Goal: Download file/media

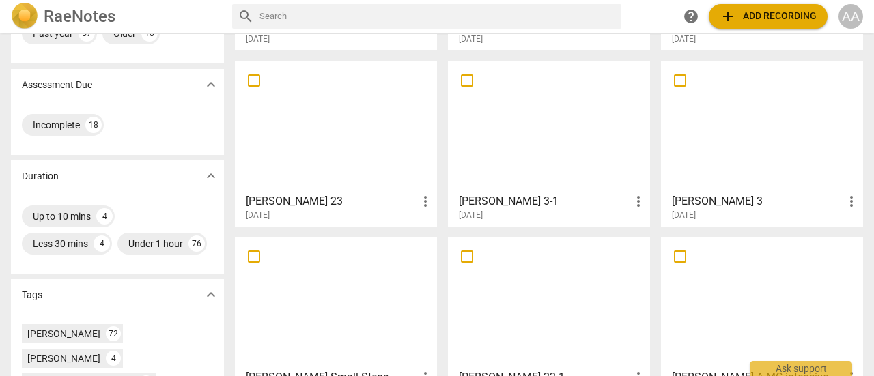
scroll to position [289, 0]
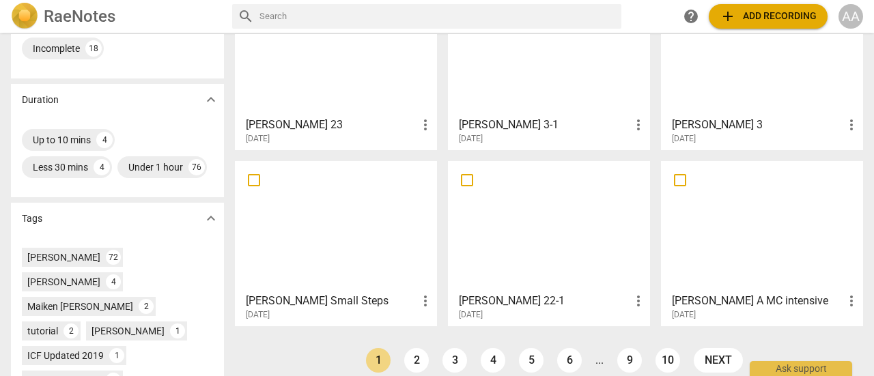
click at [765, 251] on div at bounding box center [762, 226] width 193 height 121
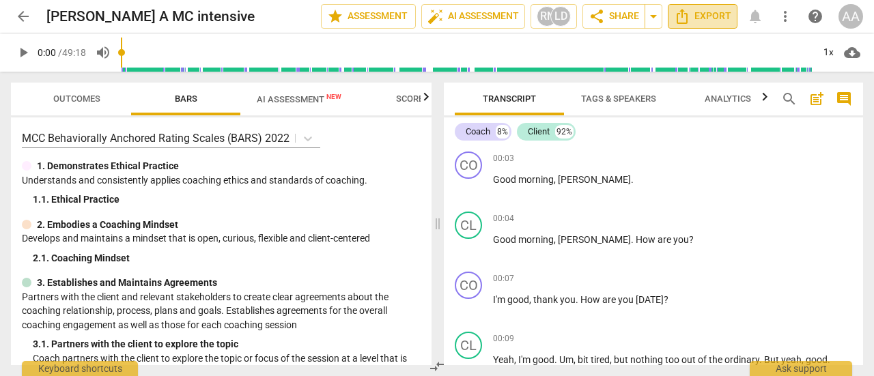
click at [694, 23] on span "Export" at bounding box center [702, 16] width 57 height 16
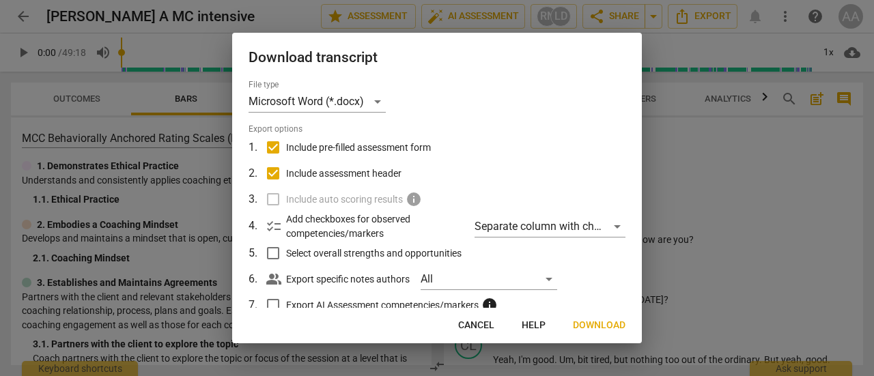
click at [274, 173] on input "Include assessment header" at bounding box center [273, 173] width 26 height 26
checkbox input "false"
click at [272, 151] on input "Include pre-filled assessment form" at bounding box center [273, 147] width 26 height 26
checkbox input "false"
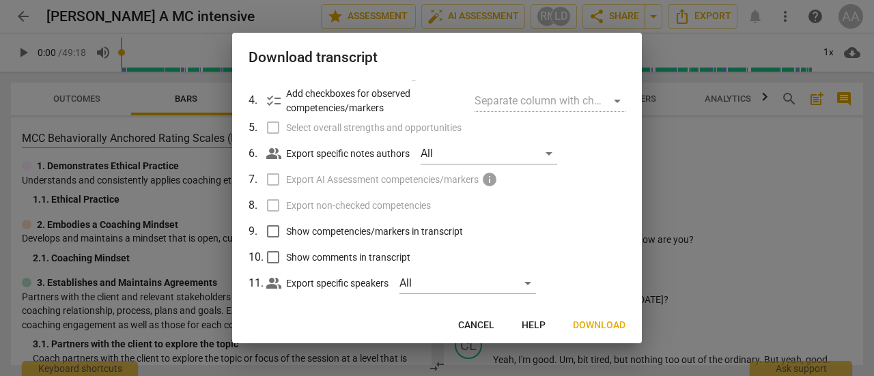
scroll to position [141, 0]
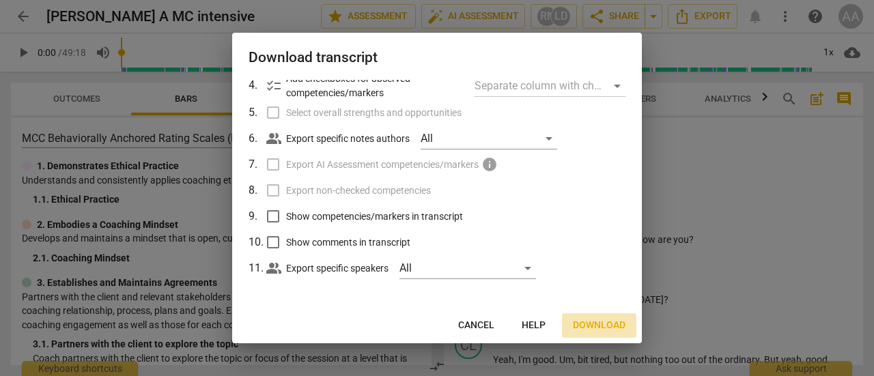
click at [599, 329] on span "Download" at bounding box center [599, 326] width 53 height 14
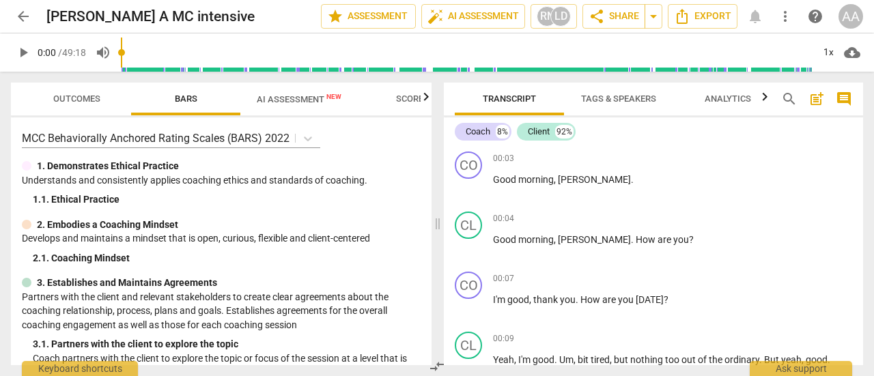
click at [856, 53] on span "cloud_download" at bounding box center [852, 52] width 16 height 16
click at [837, 51] on li "Download audio" at bounding box center [813, 52] width 101 height 33
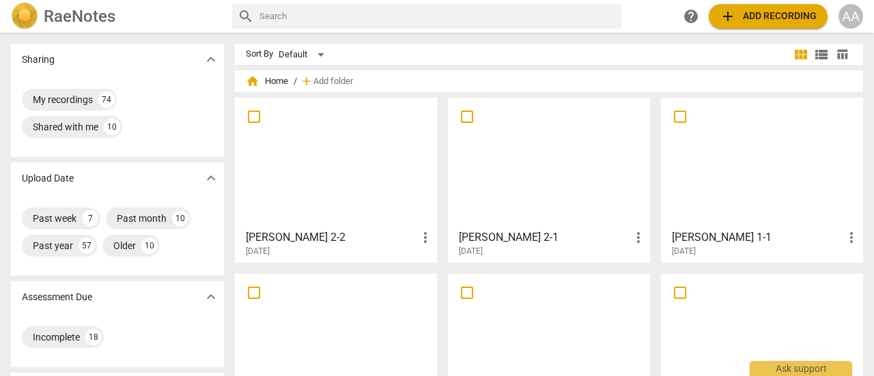
drag, startPoint x: 872, startPoint y: 70, endPoint x: 636, endPoint y: 18, distance: 241.7
click at [636, 18] on div "search help add Add recording AA" at bounding box center [547, 16] width 631 height 25
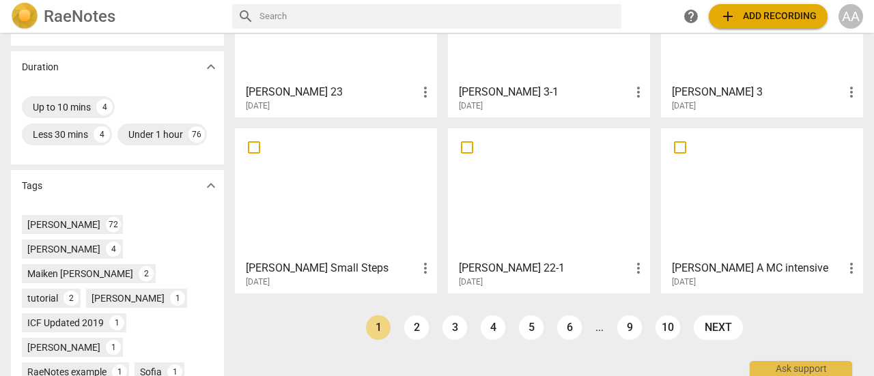
scroll to position [332, 0]
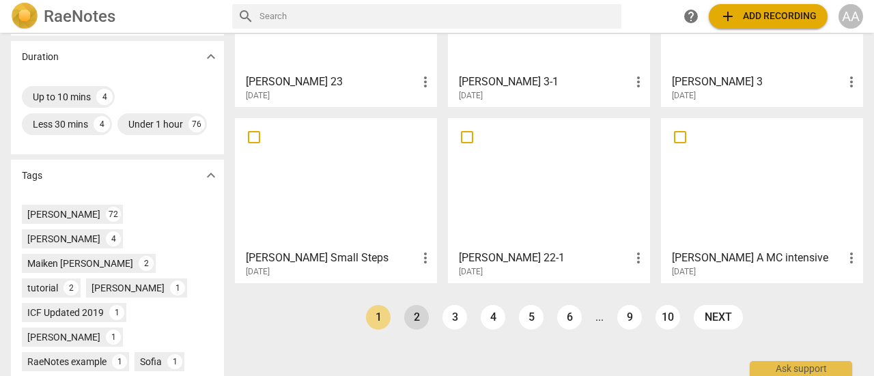
click at [415, 317] on link "2" at bounding box center [416, 317] width 25 height 25
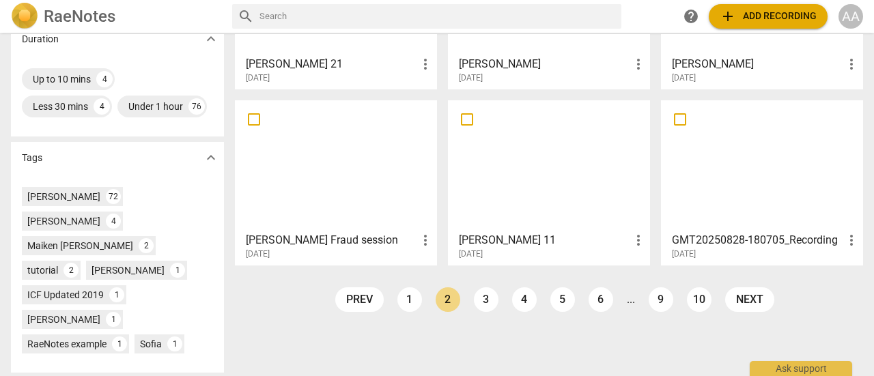
scroll to position [351, 0]
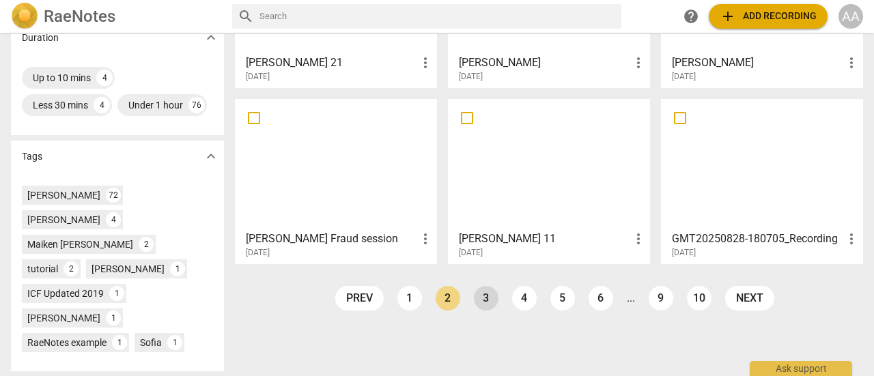
click at [482, 298] on link "3" at bounding box center [486, 298] width 25 height 25
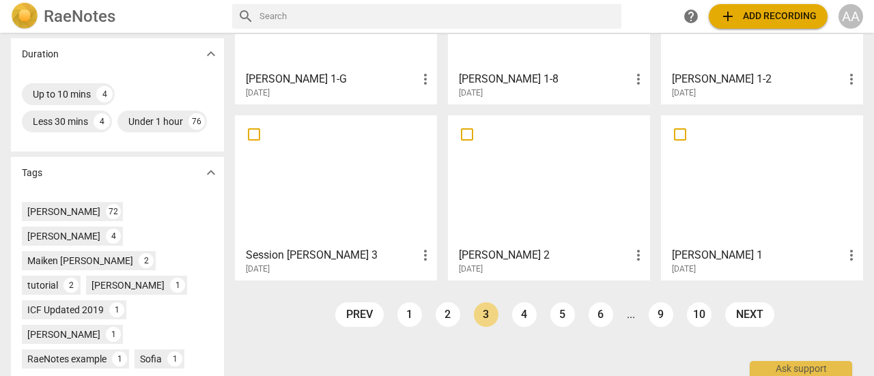
scroll to position [335, 0]
click at [520, 312] on link "4" at bounding box center [524, 314] width 25 height 25
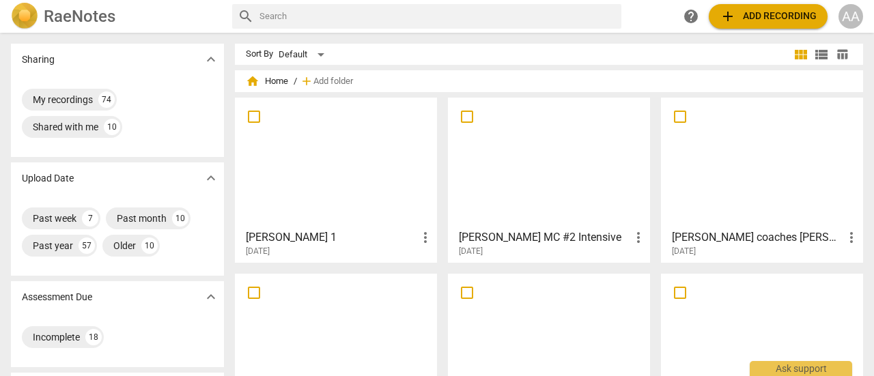
click at [562, 190] on div at bounding box center [549, 162] width 193 height 121
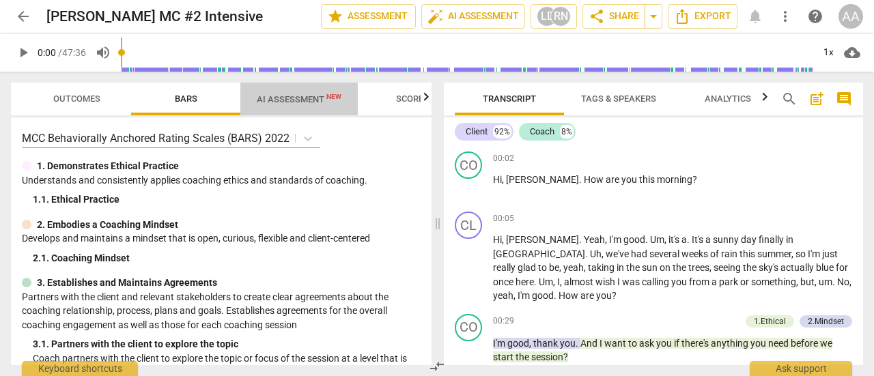
click at [289, 103] on span "AI Assessment New" at bounding box center [299, 99] width 85 height 10
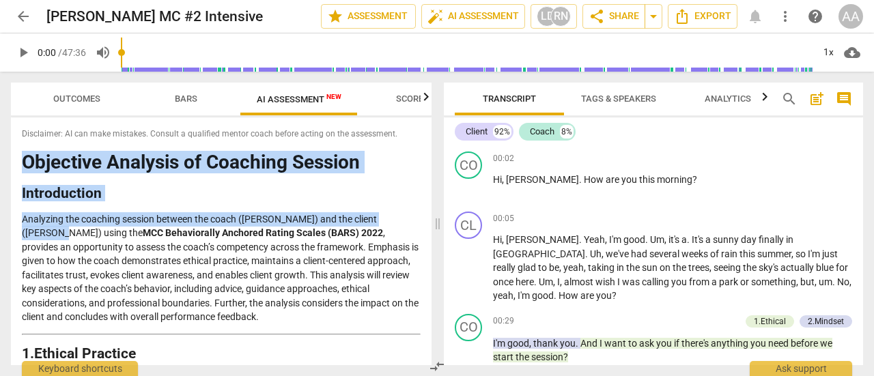
drag, startPoint x: 426, startPoint y: 122, endPoint x: 427, endPoint y: 210, distance: 88.1
click at [427, 210] on div "Disclaimer: AI can make mistakes. Consult a qualified mentor coach before actin…" at bounding box center [221, 241] width 421 height 248
click at [414, 169] on h1 "Objective Analysis of Coaching Session" at bounding box center [221, 162] width 399 height 21
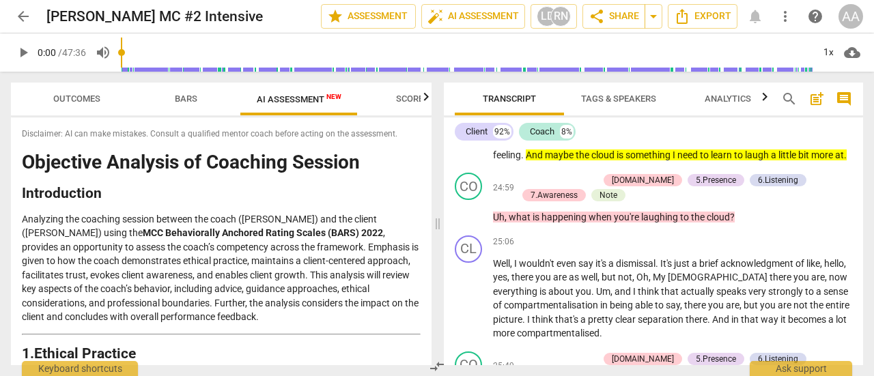
scroll to position [4536, 0]
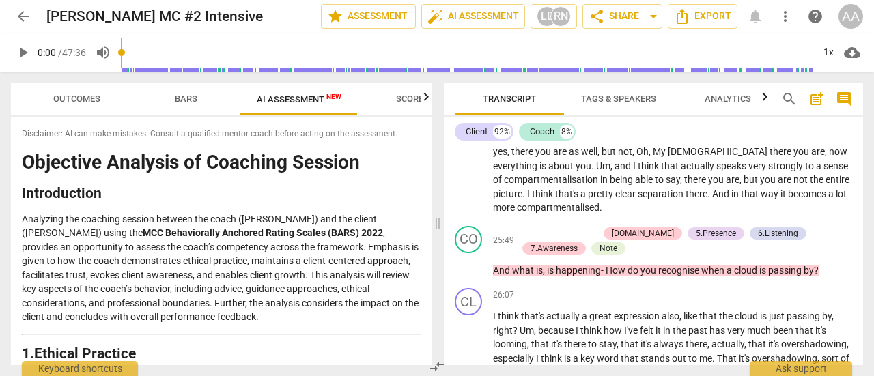
click at [90, 96] on span "Outcomes" at bounding box center [76, 99] width 47 height 10
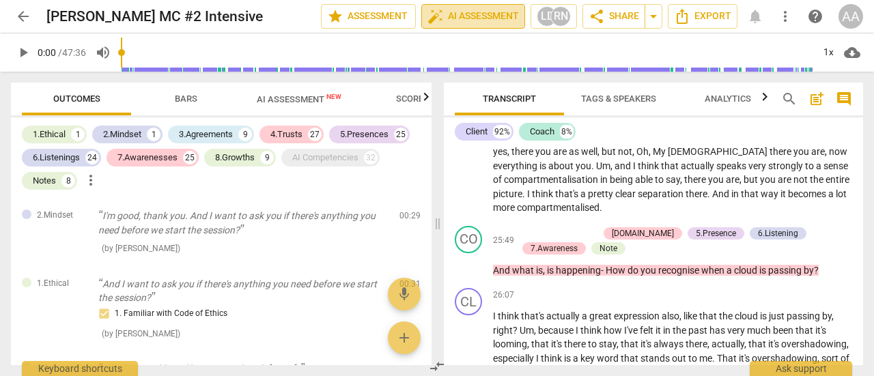
click at [482, 23] on span "auto_fix_high AI Assessment" at bounding box center [472, 16] width 91 height 16
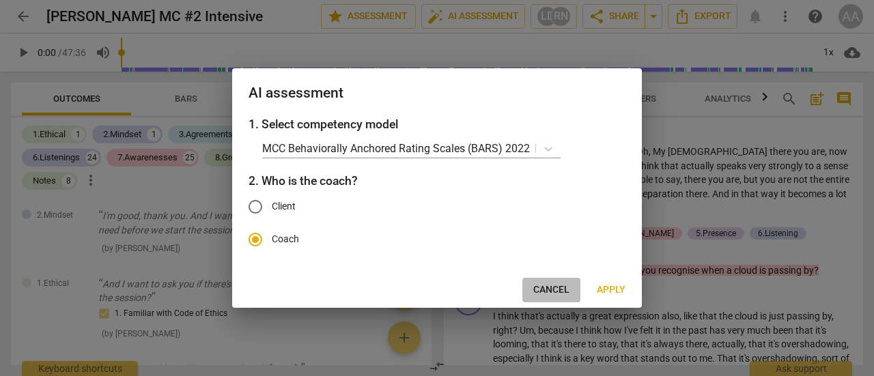
click at [558, 281] on button "Cancel" at bounding box center [551, 290] width 58 height 25
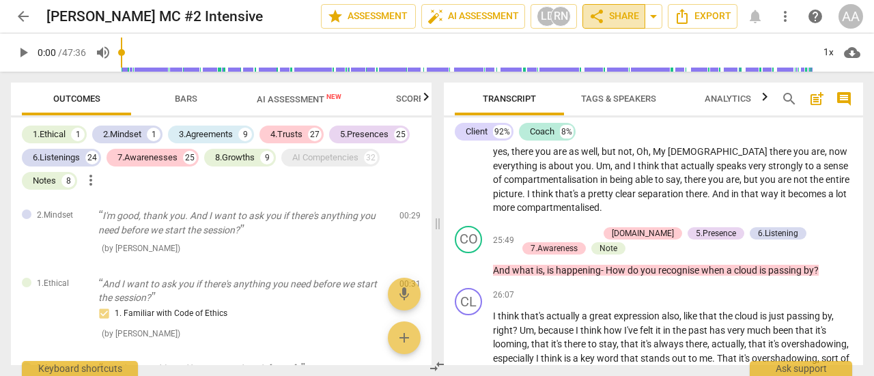
click at [624, 15] on span "share Share" at bounding box center [613, 16] width 51 height 16
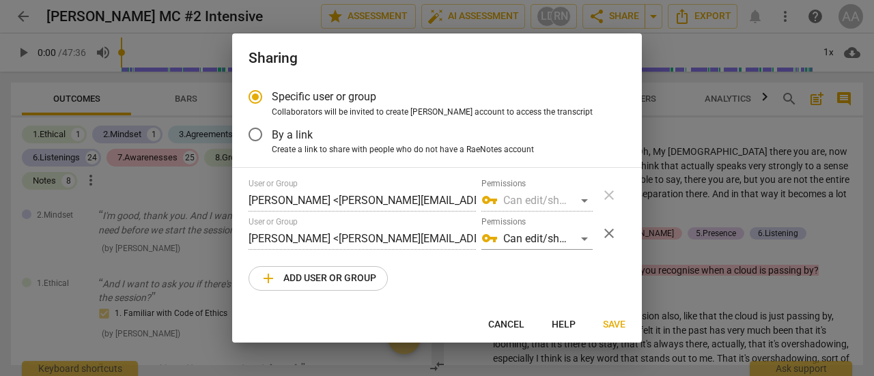
click at [515, 320] on span "Cancel" at bounding box center [506, 325] width 36 height 14
radio input "false"
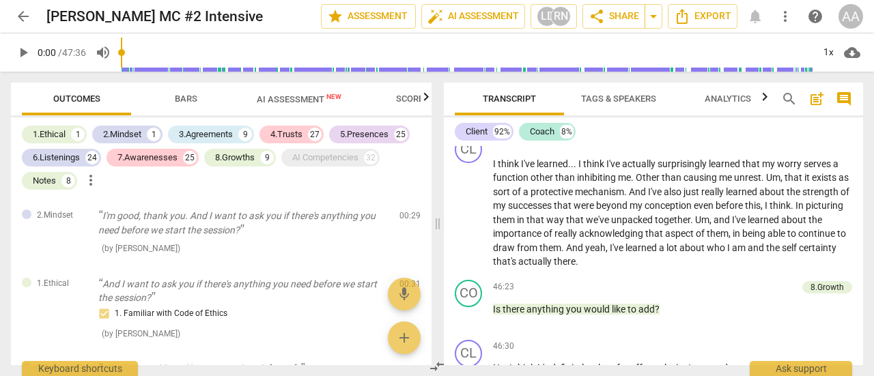
scroll to position [7633, 0]
